Goal: Task Accomplishment & Management: Use online tool/utility

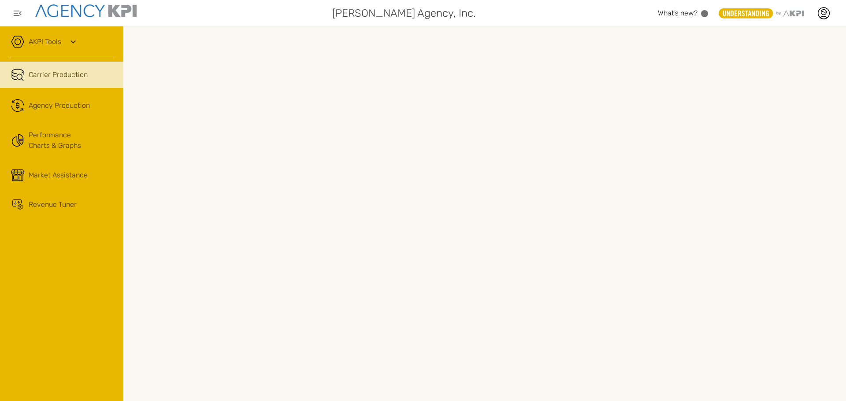
click at [58, 41] on link "AKPI Tools" at bounding box center [45, 42] width 33 height 11
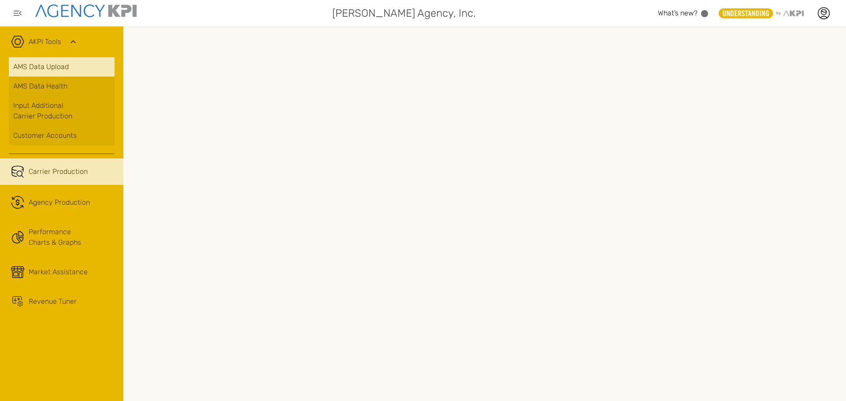
click at [57, 66] on link "AMS Data Upload" at bounding box center [62, 66] width 106 height 19
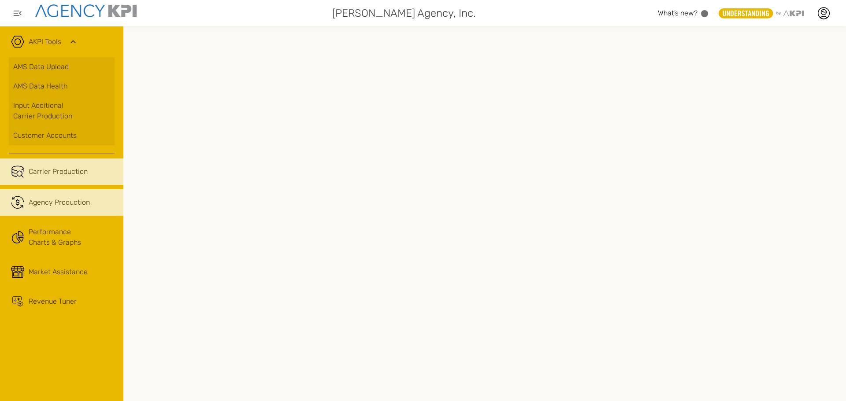
click at [61, 200] on span "Agency Production" at bounding box center [59, 202] width 61 height 11
click at [824, 15] on icon at bounding box center [823, 13] width 13 height 13
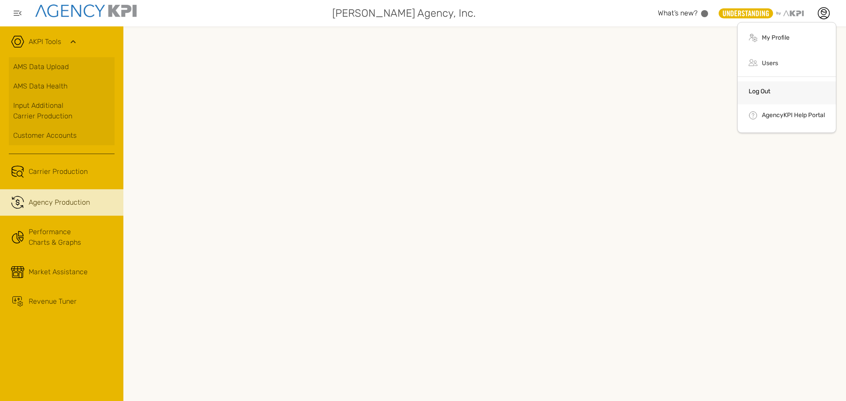
click at [767, 93] on link "Log Out" at bounding box center [760, 91] width 22 height 7
